Goal: Find specific page/section: Find specific page/section

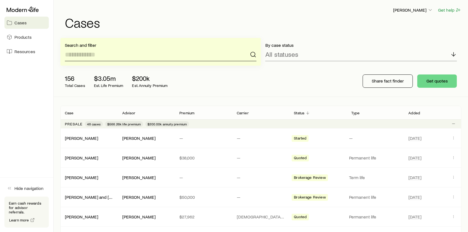
click at [99, 56] on input at bounding box center [161, 54] width 192 height 13
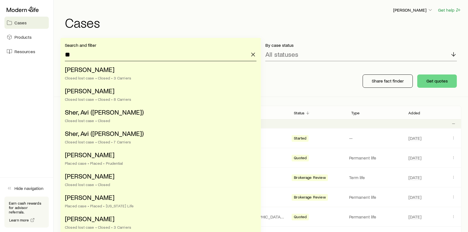
type input "*"
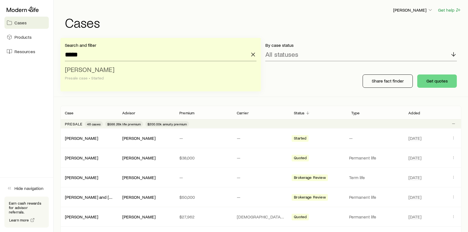
click at [98, 68] on span "[PERSON_NAME]" at bounding box center [90, 69] width 50 height 8
type input "**********"
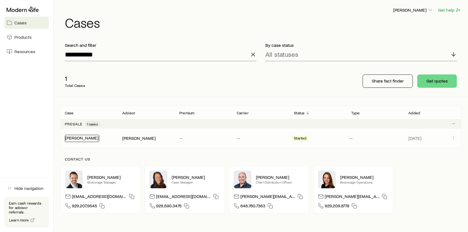
click at [81, 140] on link "[PERSON_NAME]" at bounding box center [81, 137] width 33 height 5
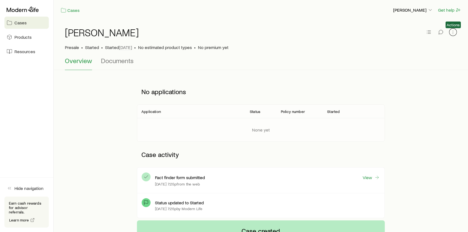
click at [453, 34] on icon "button" at bounding box center [453, 34] width 0 height 0
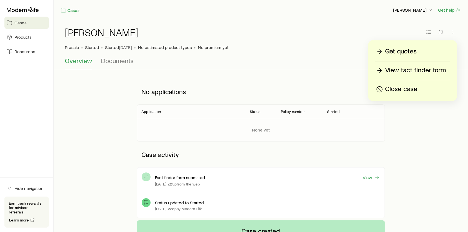
click at [408, 69] on p "View fact finder form" at bounding box center [415, 70] width 61 height 9
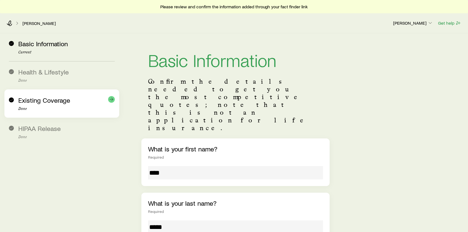
click at [55, 102] on span "Existing Coverage" at bounding box center [44, 100] width 52 height 8
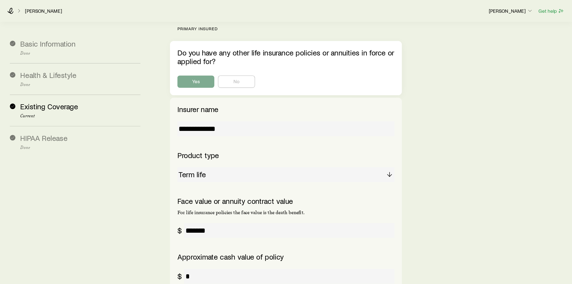
scroll to position [100, 0]
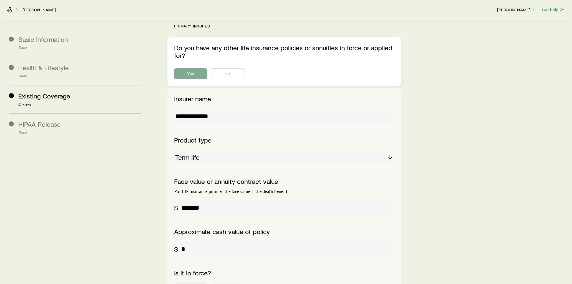
drag, startPoint x: 449, startPoint y: 0, endPoint x: 431, endPoint y: 208, distance: 208.3
click at [445, 205] on div "**********" at bounding box center [360, 201] width 416 height 536
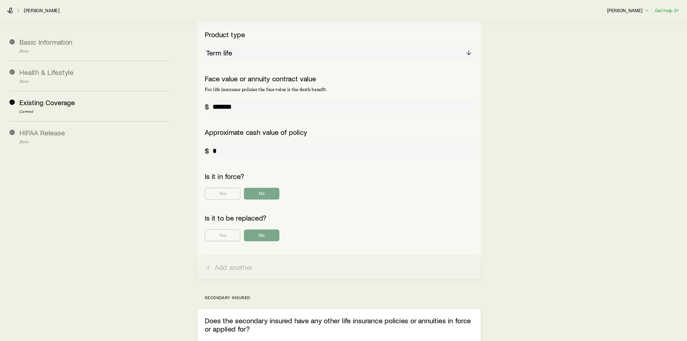
scroll to position [193, 0]
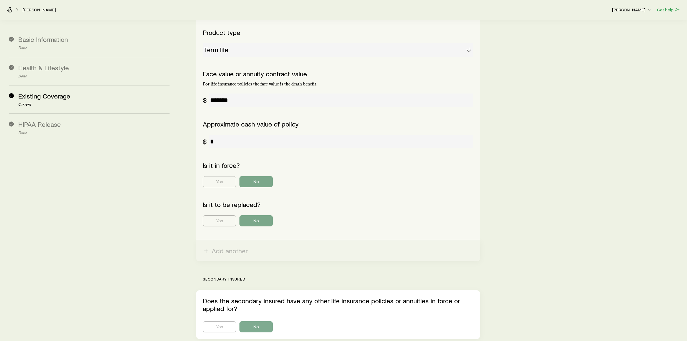
drag, startPoint x: 567, startPoint y: 1, endPoint x: 517, endPoint y: 202, distance: 207.6
click at [472, 202] on div "**********" at bounding box center [432, 101] width 502 height 520
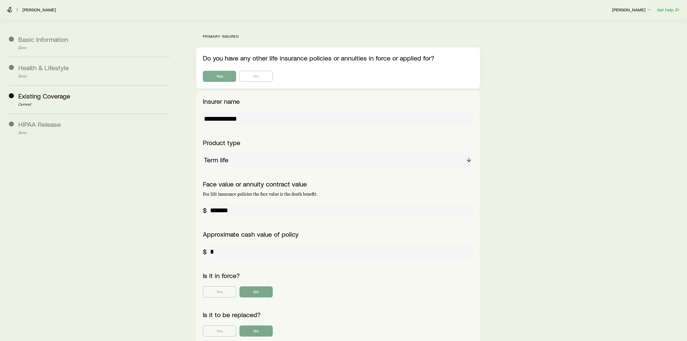
scroll to position [82, 0]
click at [359, 140] on div "Product type" at bounding box center [338, 144] width 270 height 8
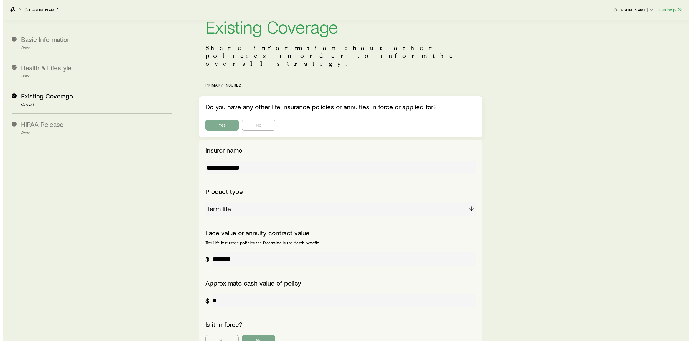
scroll to position [0, 0]
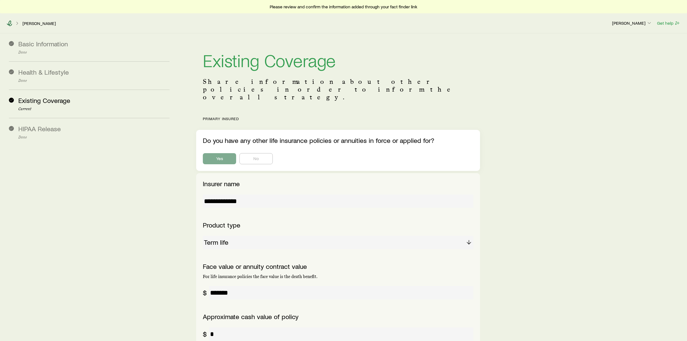
click at [9, 21] on icon at bounding box center [10, 24] width 6 height 6
